Goal: Transaction & Acquisition: Purchase product/service

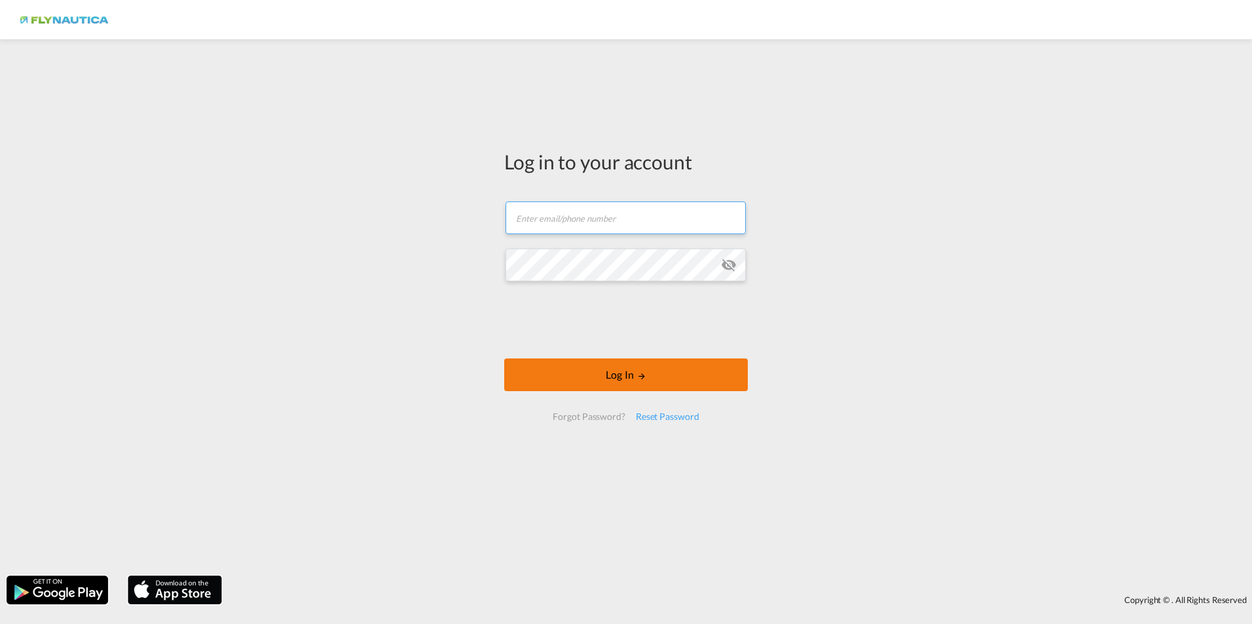
type input "[DOMAIN_NAME][EMAIL_ADDRESS][DOMAIN_NAME]"
click at [657, 381] on button "Log In" at bounding box center [626, 375] width 244 height 33
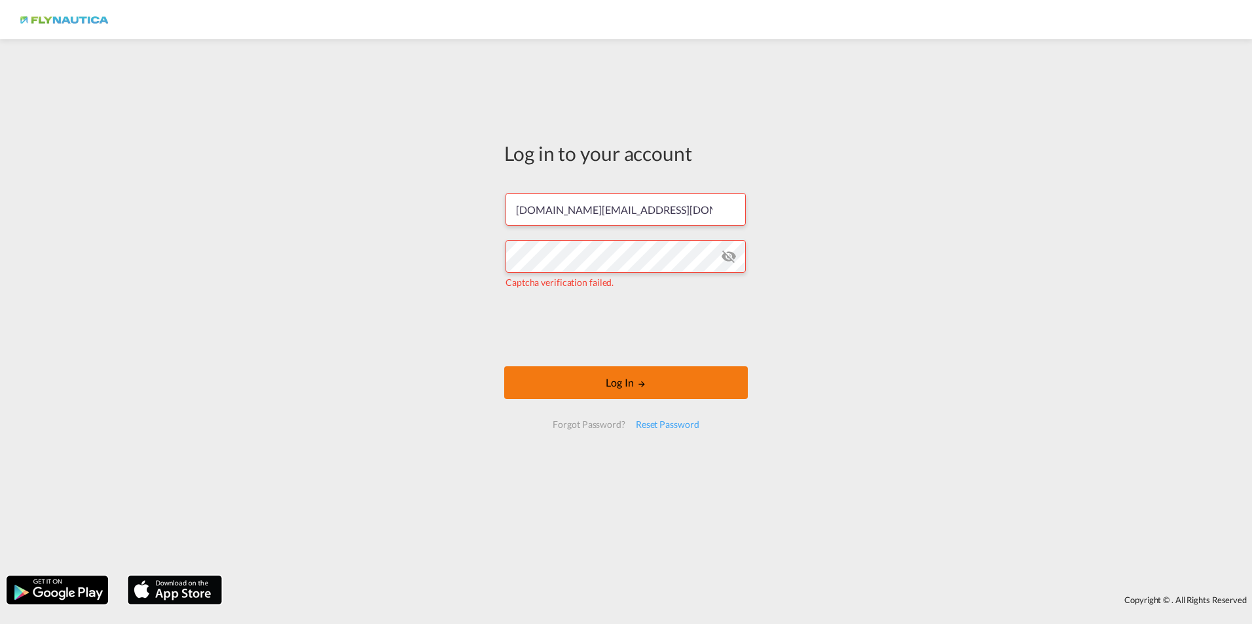
click at [664, 382] on button "Log In" at bounding box center [626, 383] width 244 height 33
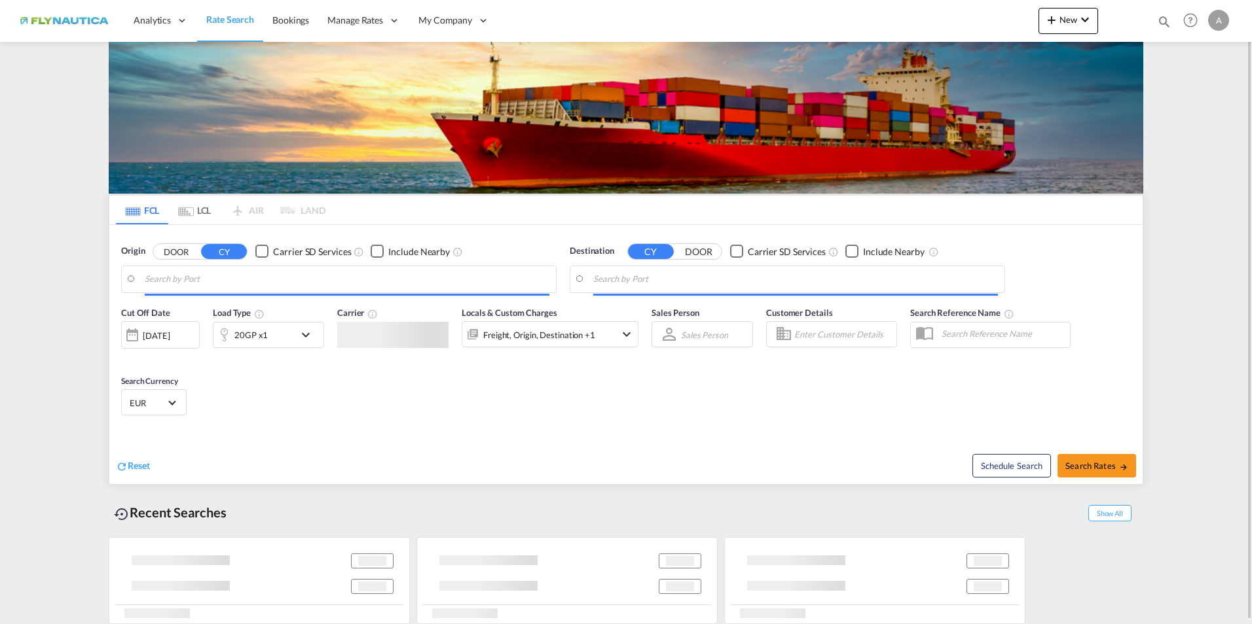
type input "[GEOGRAPHIC_DATA], [GEOGRAPHIC_DATA]"
type input "Keelung (Chilung), TWKEL"
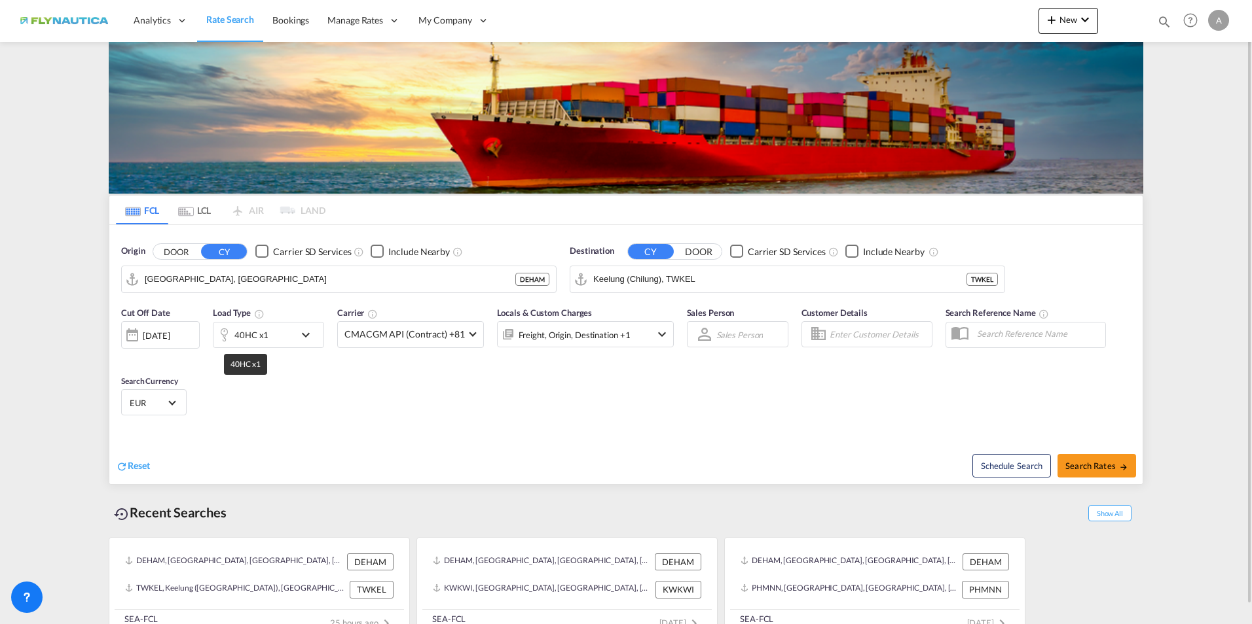
click at [244, 338] on div "40HC x1" at bounding box center [251, 335] width 34 height 18
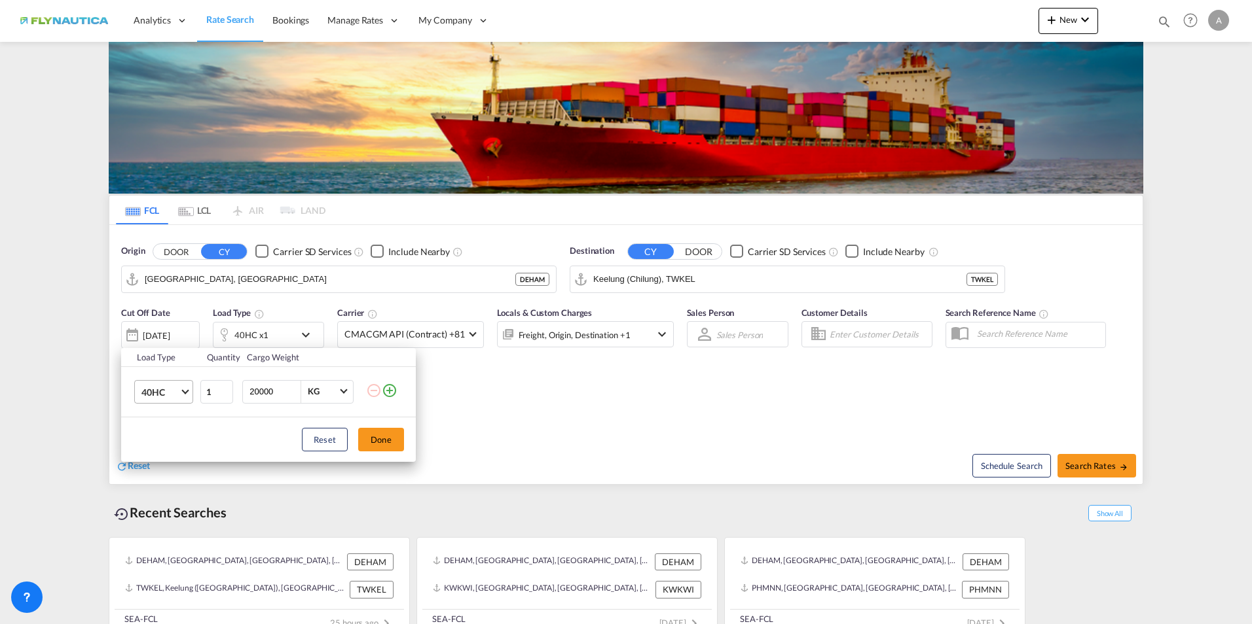
click at [185, 390] on span "Choose: \a40HC" at bounding box center [184, 390] width 7 height 7
click at [152, 329] on div "20GP" at bounding box center [152, 329] width 23 height 13
click at [253, 393] on input "20000" at bounding box center [274, 392] width 52 height 22
type input "5000"
click at [377, 444] on button "Done" at bounding box center [381, 440] width 46 height 24
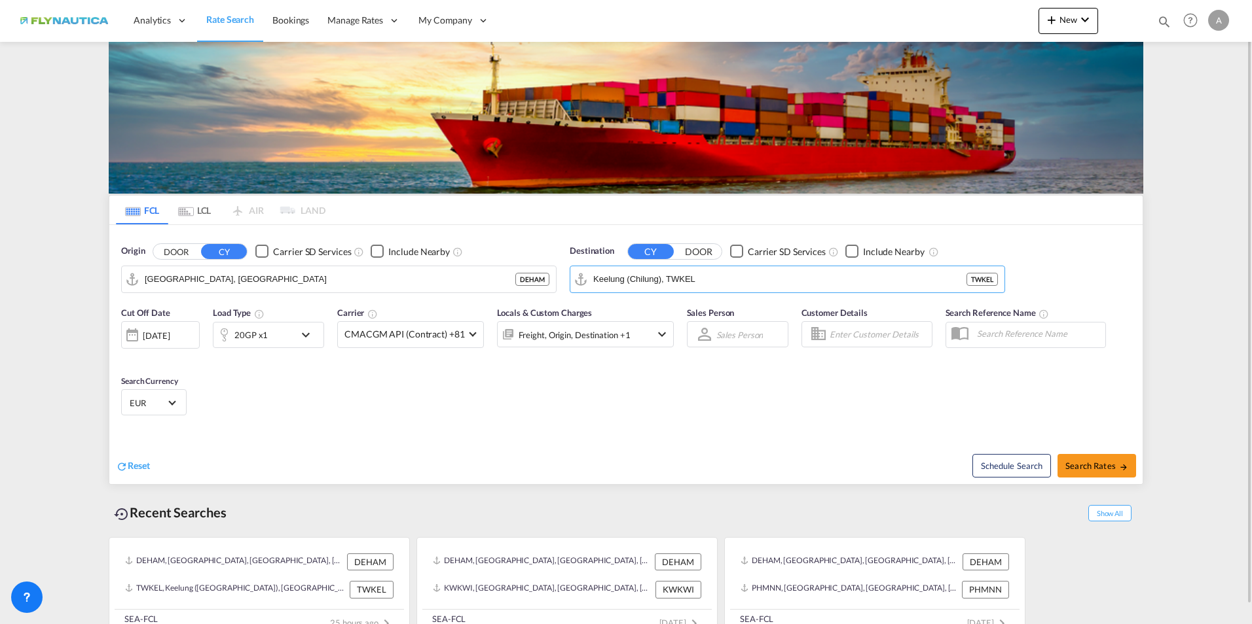
drag, startPoint x: 729, startPoint y: 279, endPoint x: 740, endPoint y: 266, distance: 16.7
click at [740, 266] on md-input-container "Keelung (Chilung), TWKEL TWKEL" at bounding box center [787, 279] width 434 height 26
drag, startPoint x: 709, startPoint y: 274, endPoint x: 590, endPoint y: 268, distance: 118.6
click at [590, 268] on md-input-container "Keelung (Chilung), TWKEL" at bounding box center [787, 279] width 434 height 26
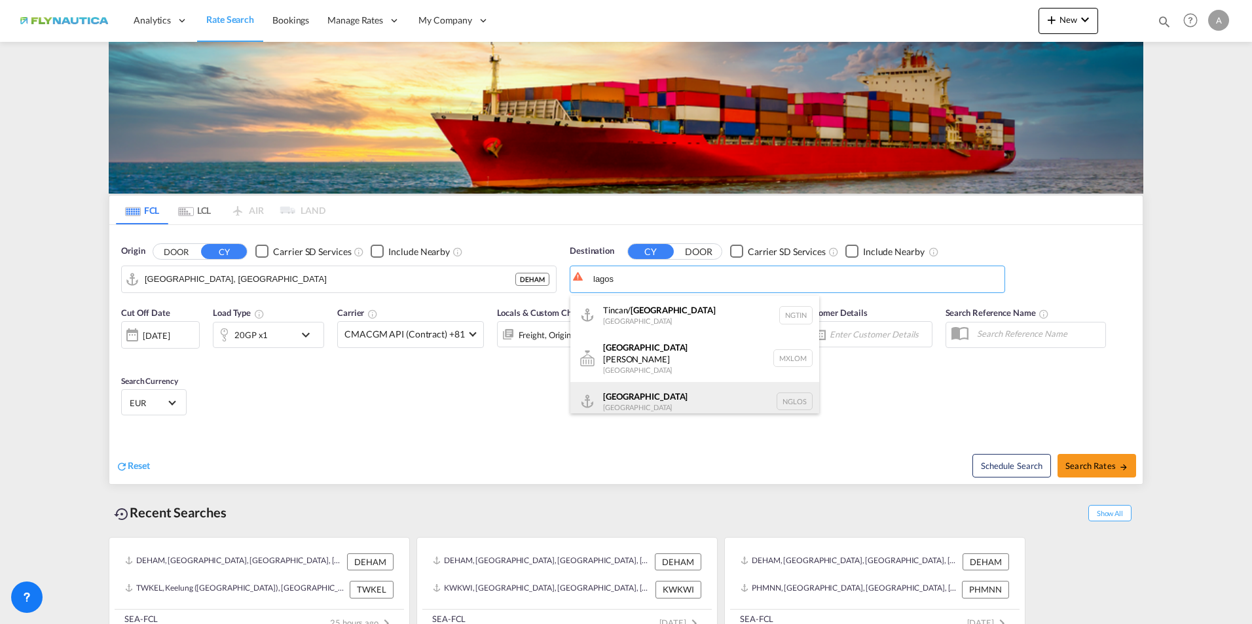
click at [610, 399] on div "[GEOGRAPHIC_DATA] [GEOGRAPHIC_DATA] [GEOGRAPHIC_DATA]" at bounding box center [694, 401] width 249 height 39
type input "[GEOGRAPHIC_DATA], NGLOS"
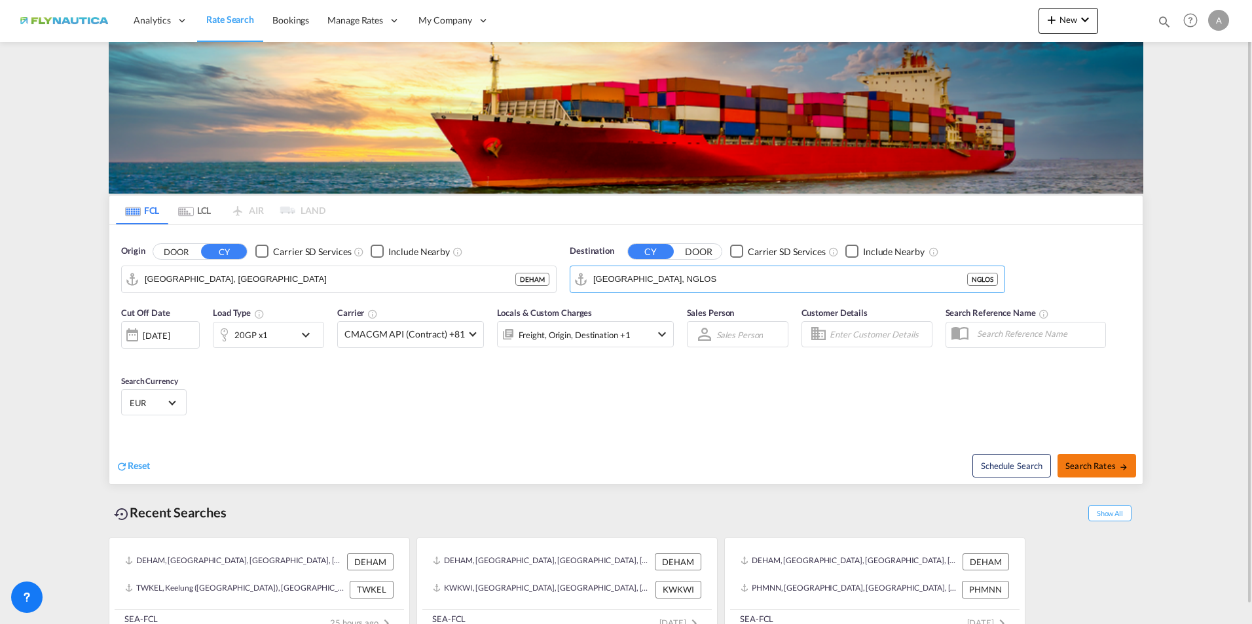
click at [1113, 467] on span "Search Rates" at bounding box center [1096, 466] width 63 height 10
type input "DEHAM to NGLOS / [DATE]"
